Goal: Information Seeking & Learning: Learn about a topic

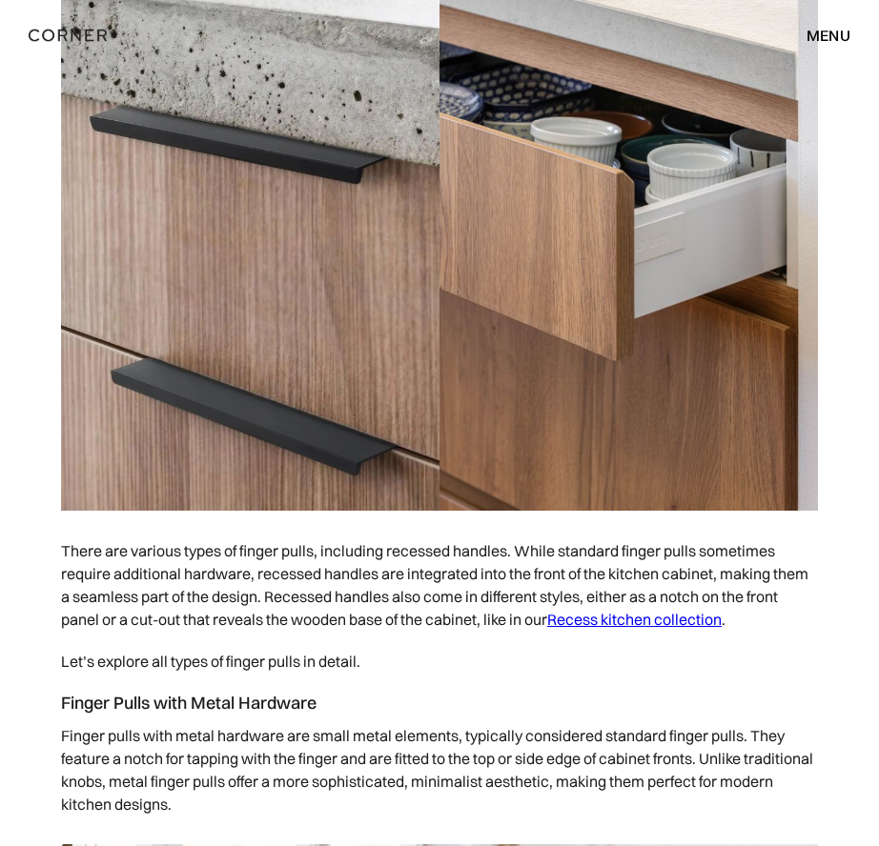
scroll to position [3687, 0]
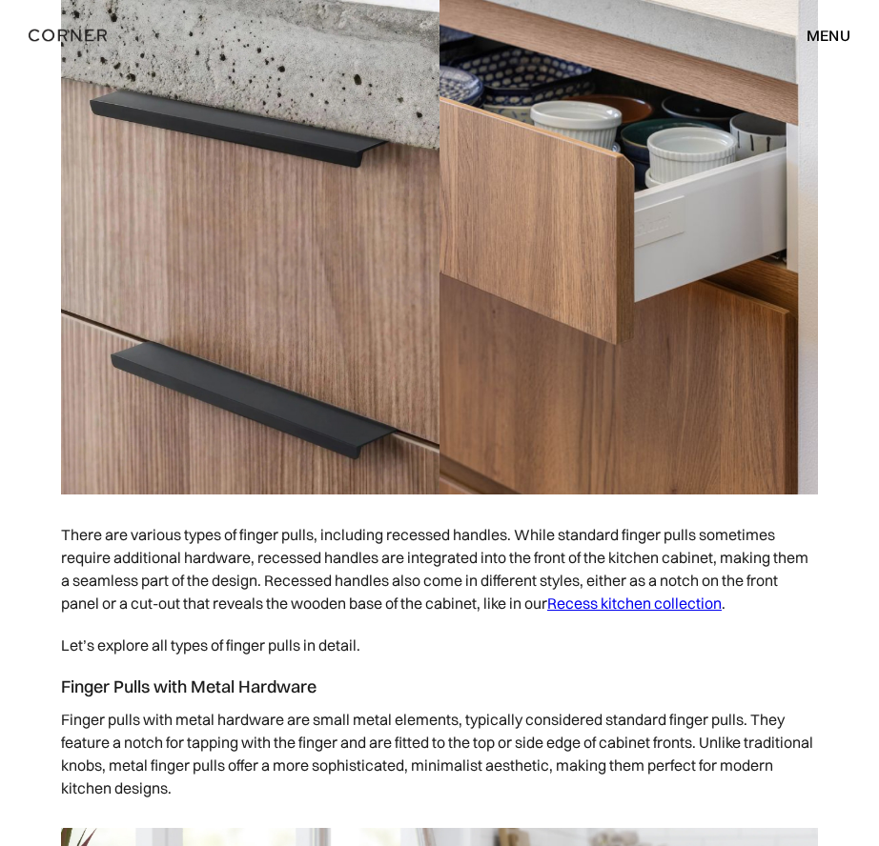
click at [613, 594] on link "Recess kitchen collection" at bounding box center [634, 603] width 174 height 19
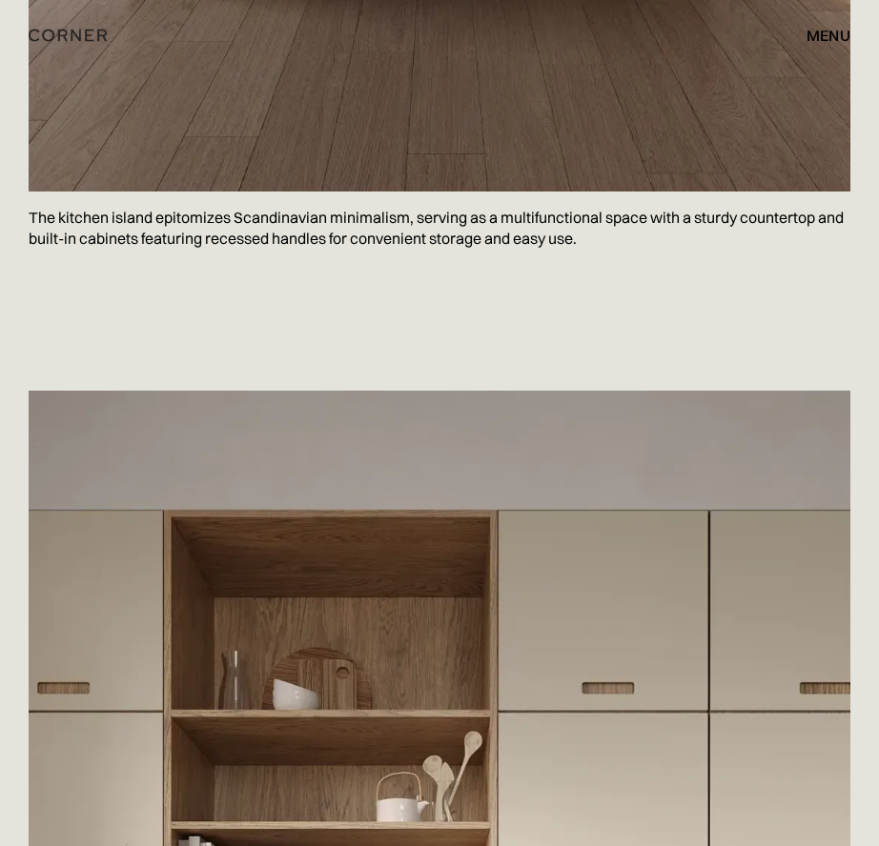
scroll to position [3568, 0]
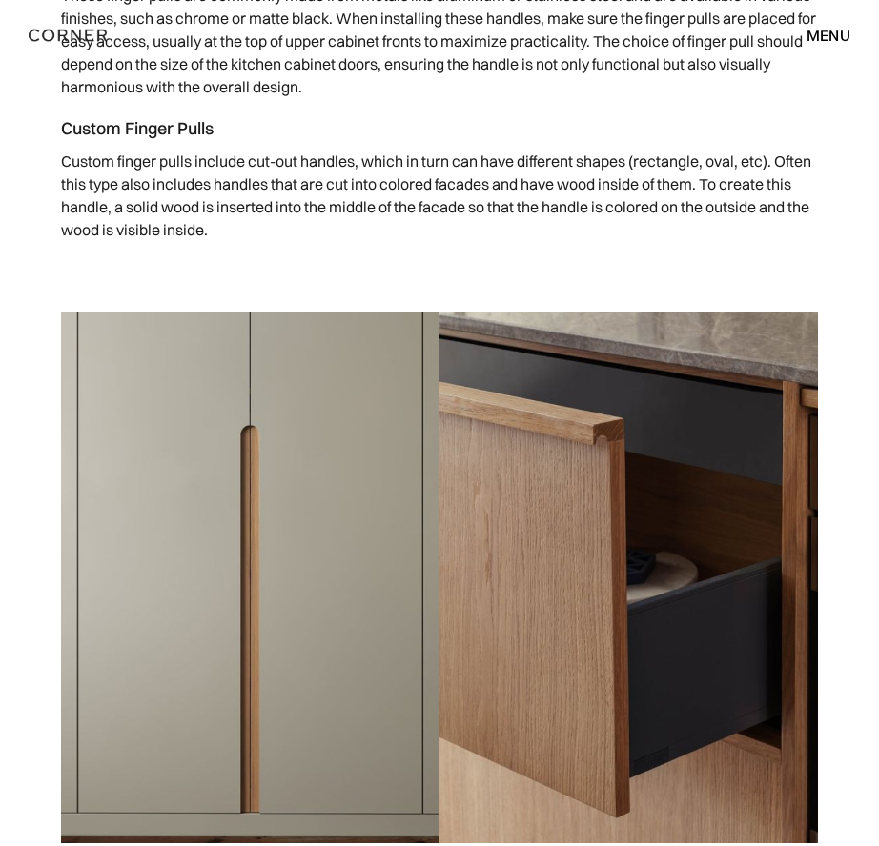
scroll to position [5102, 0]
